Goal: Transaction & Acquisition: Purchase product/service

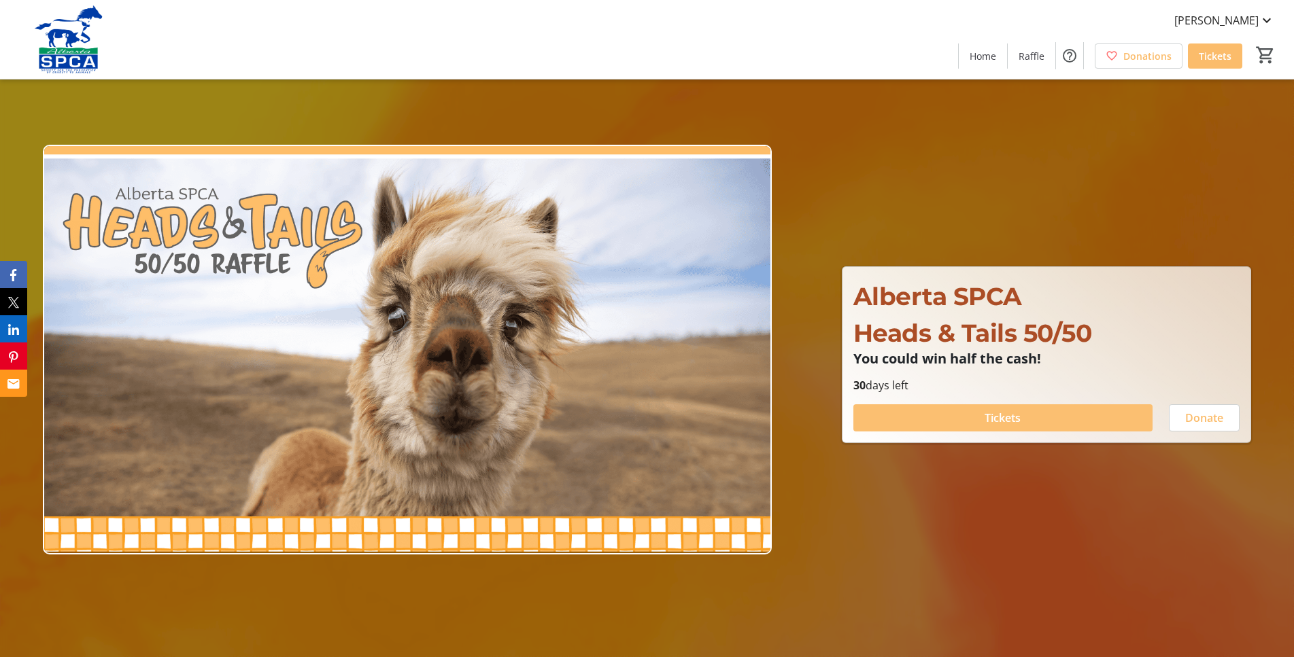
click at [1014, 419] on span "Tickets" at bounding box center [1002, 418] width 36 height 16
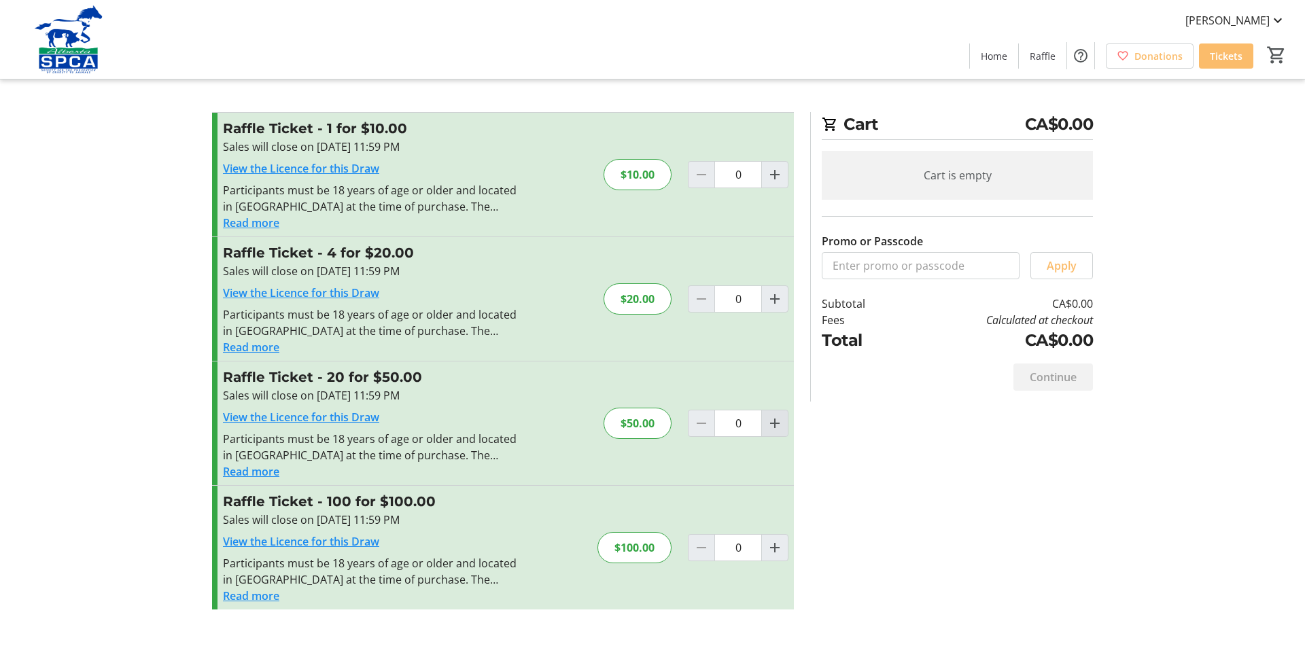
click at [767, 428] on mat-icon "Increment by one" at bounding box center [775, 423] width 16 height 16
type input "1"
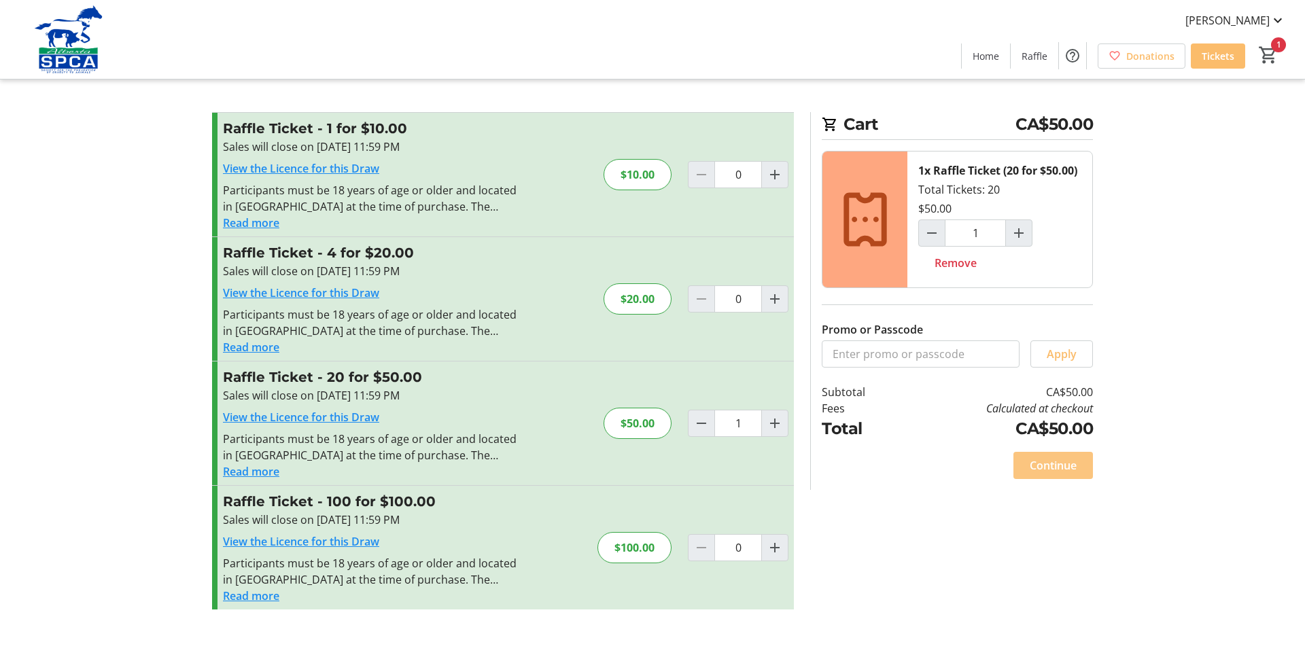
click at [1053, 465] on span "Continue" at bounding box center [1053, 465] width 47 height 16
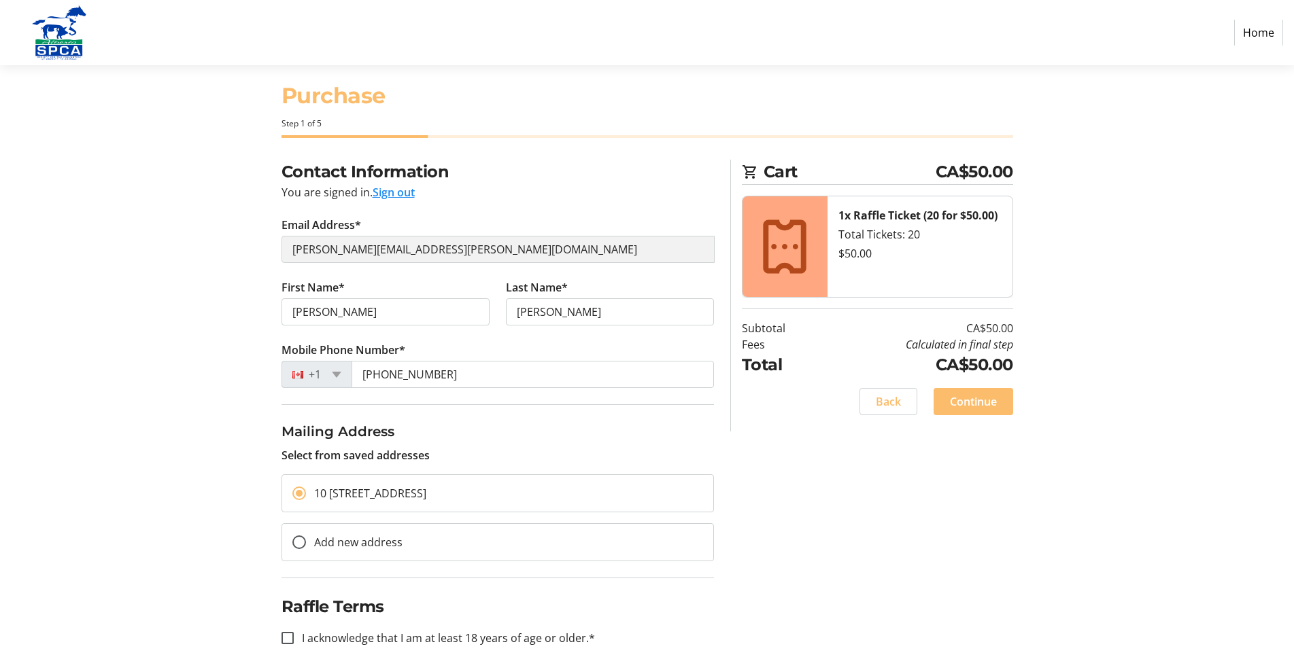
scroll to position [40, 0]
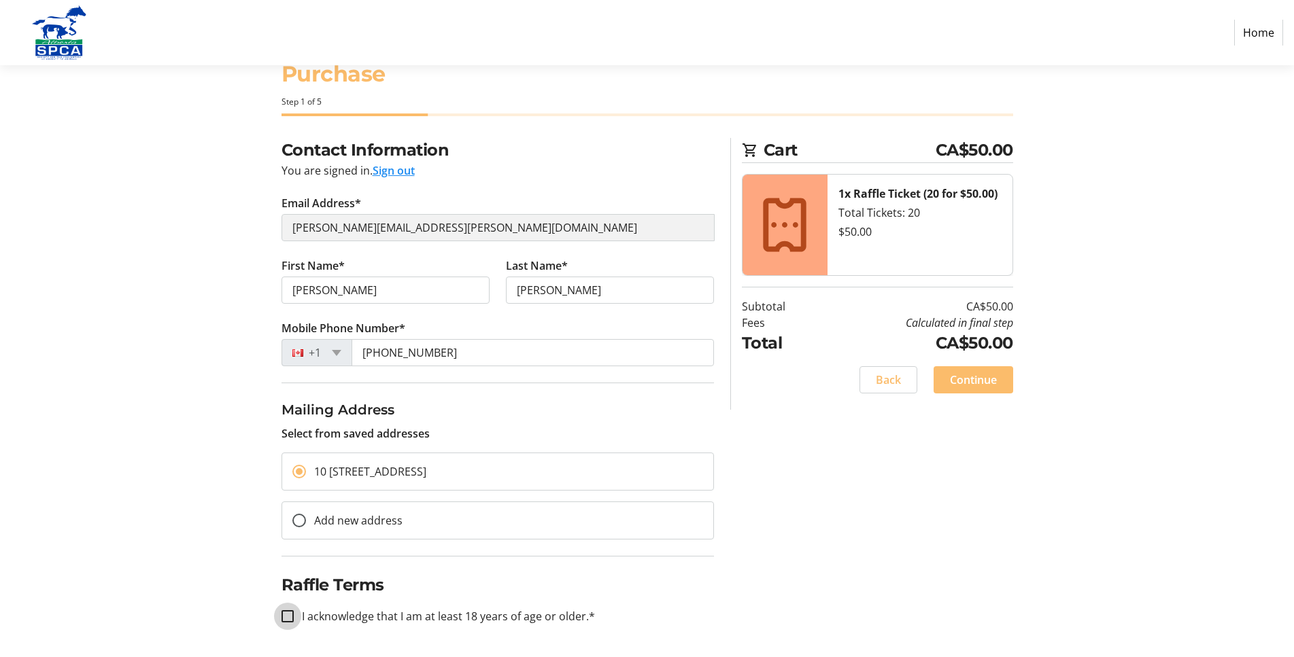
click at [284, 615] on input "I acknowledge that I am at least 18 years of age or older.*" at bounding box center [287, 616] width 12 height 12
checkbox input "true"
click at [969, 381] on span "Continue" at bounding box center [973, 380] width 47 height 16
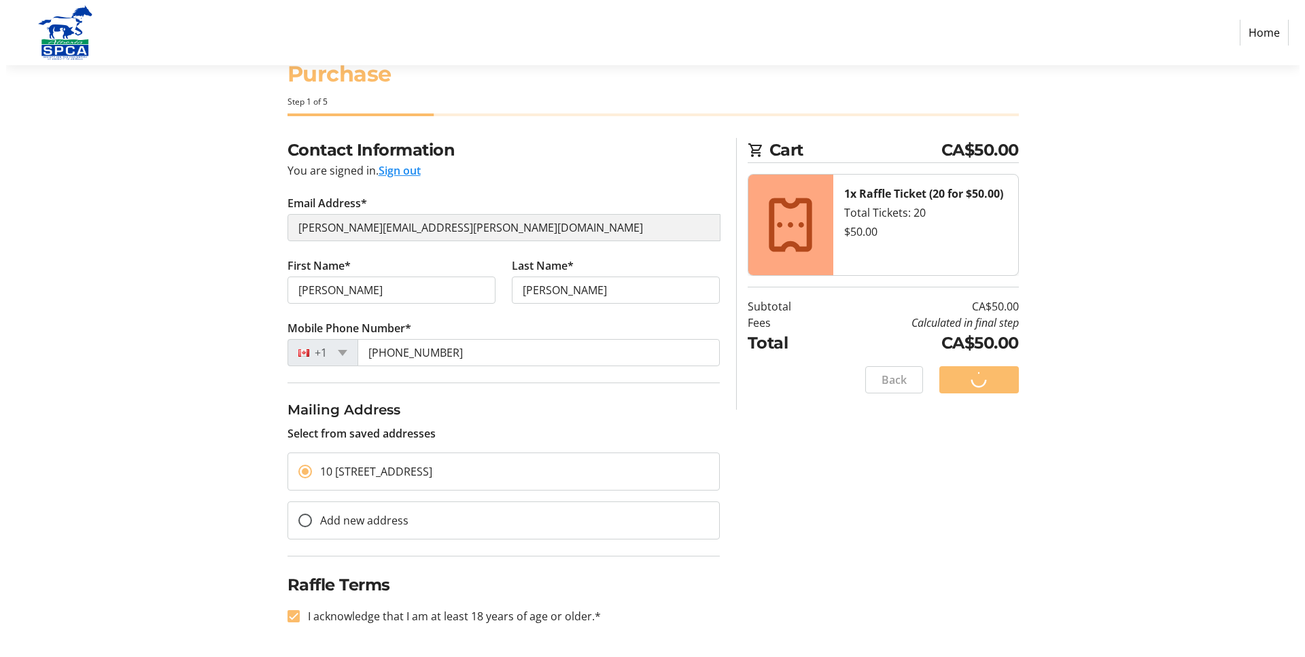
scroll to position [0, 0]
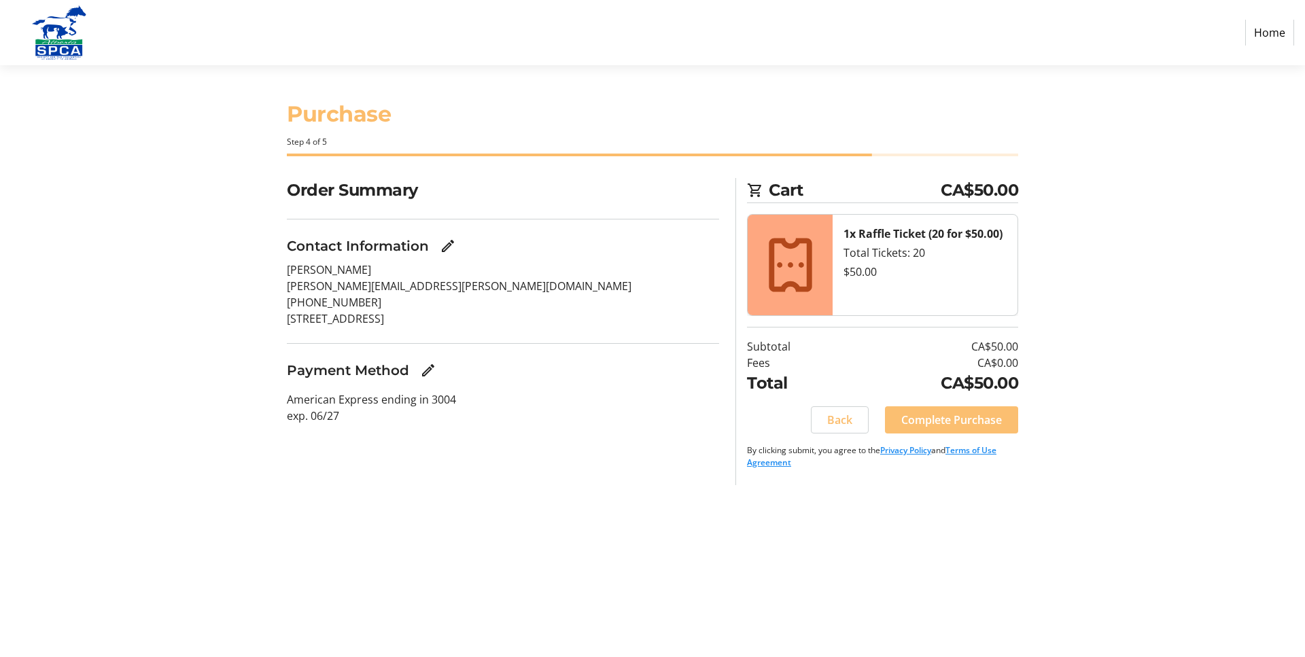
click at [966, 421] on span "Complete Purchase" at bounding box center [951, 420] width 101 height 16
